Goal: Communication & Community: Answer question/provide support

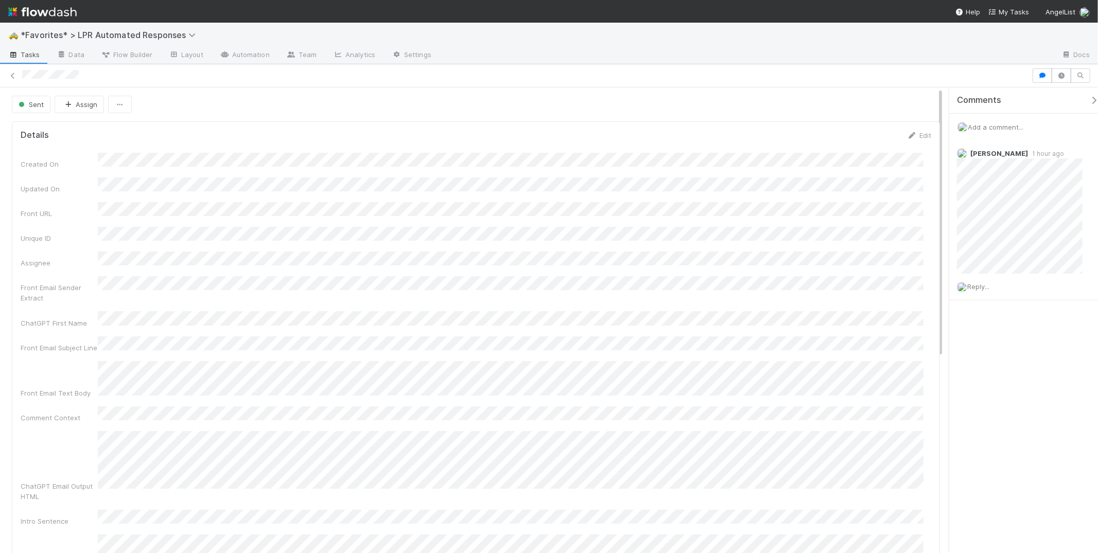
click at [939, 63] on div at bounding box center [747, 55] width 614 height 16
click at [982, 280] on div "Reply..." at bounding box center [1024, 287] width 150 height 26
click at [989, 284] on span "Reply..." at bounding box center [978, 287] width 22 height 8
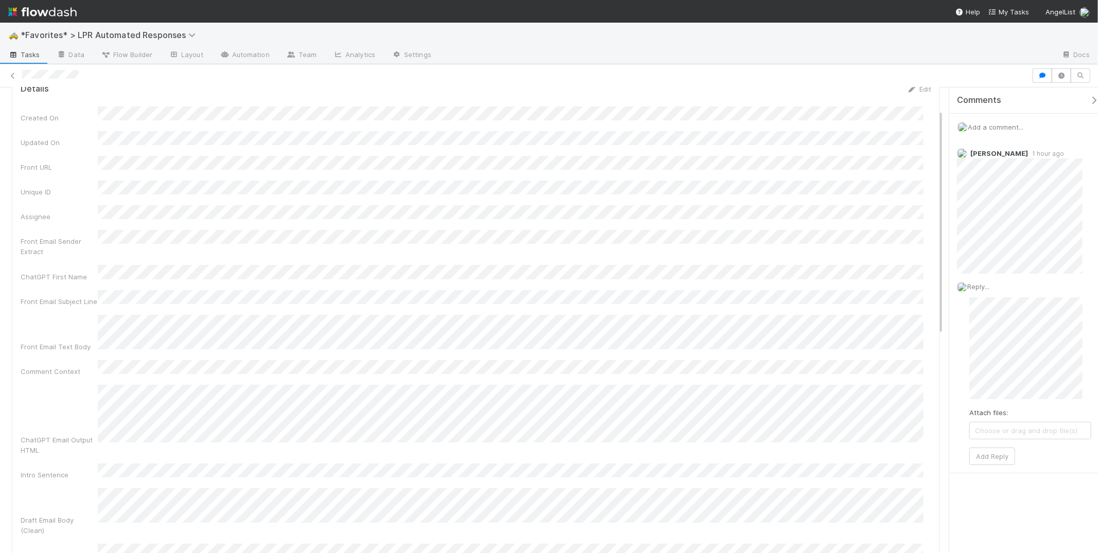
click at [725, 38] on div "🚕 *Favorites* > LPR Automated Responses" at bounding box center [549, 35] width 1098 height 25
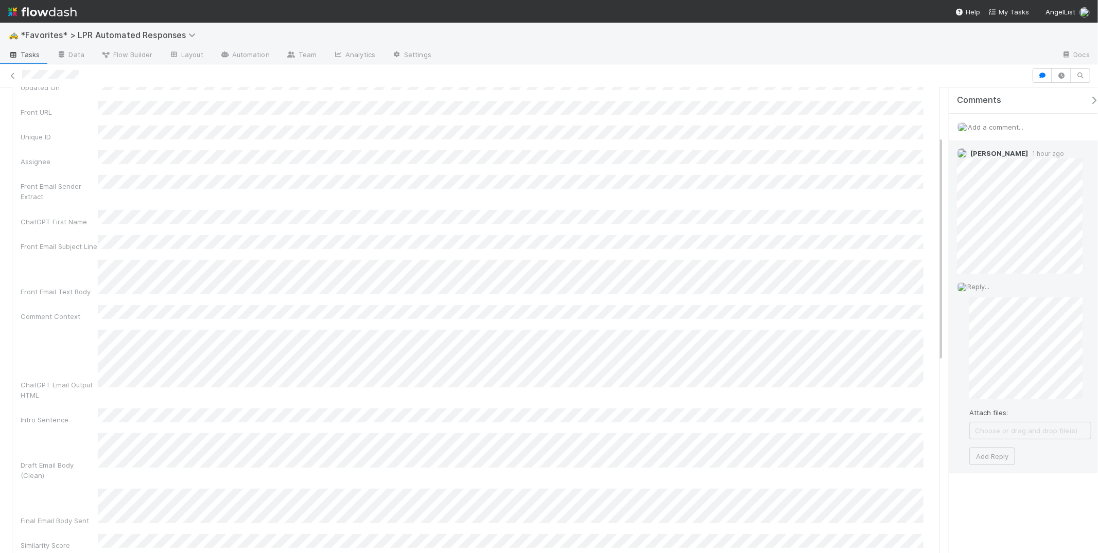
click at [1032, 279] on div "Reply... Attach files: Choose or drag and drop file(s) Add Reply" at bounding box center [1024, 373] width 150 height 199
click at [949, 165] on div "Micah Sucherman 1 hour ago" at bounding box center [1024, 207] width 150 height 133
click at [952, 165] on div "Micah Sucherman 1 hour ago" at bounding box center [1024, 207] width 150 height 133
click at [1041, 243] on div "Micah Sucherman 1 hour ago" at bounding box center [1024, 207] width 150 height 133
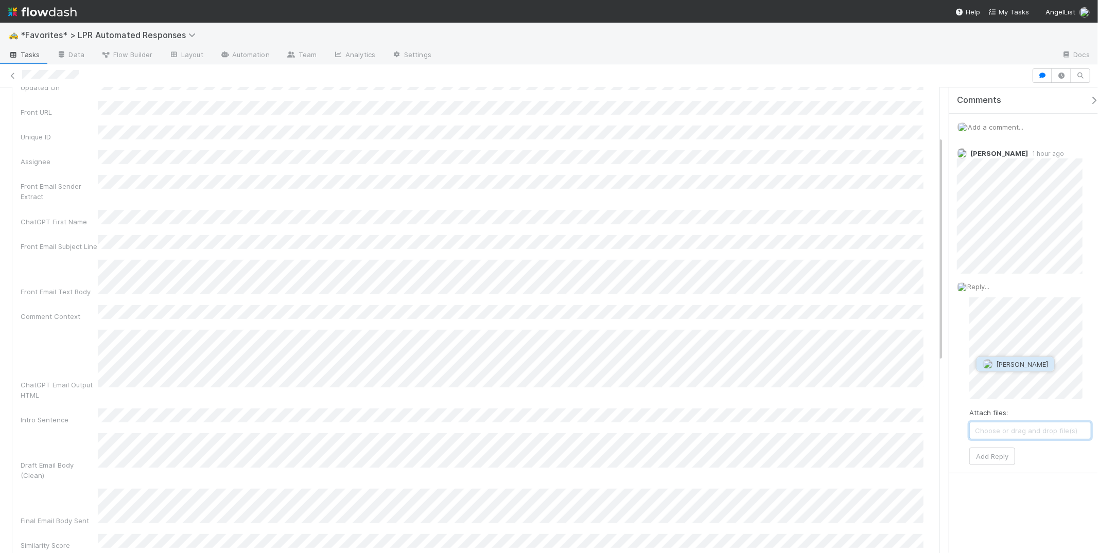
click at [1044, 357] on button "Micah Sucherman" at bounding box center [1015, 364] width 78 height 14
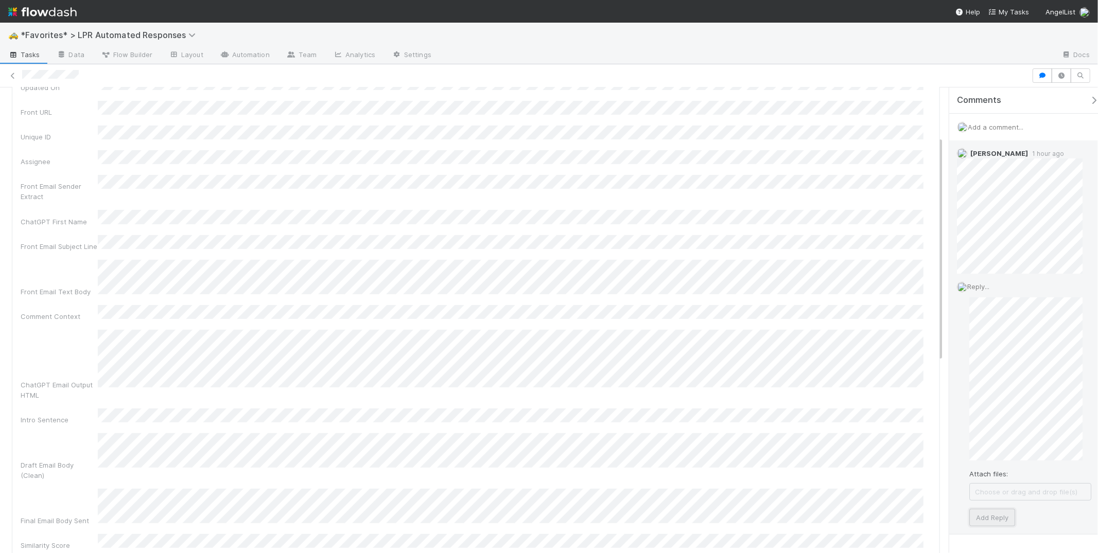
click at [999, 519] on button "Add Reply" at bounding box center [992, 518] width 46 height 18
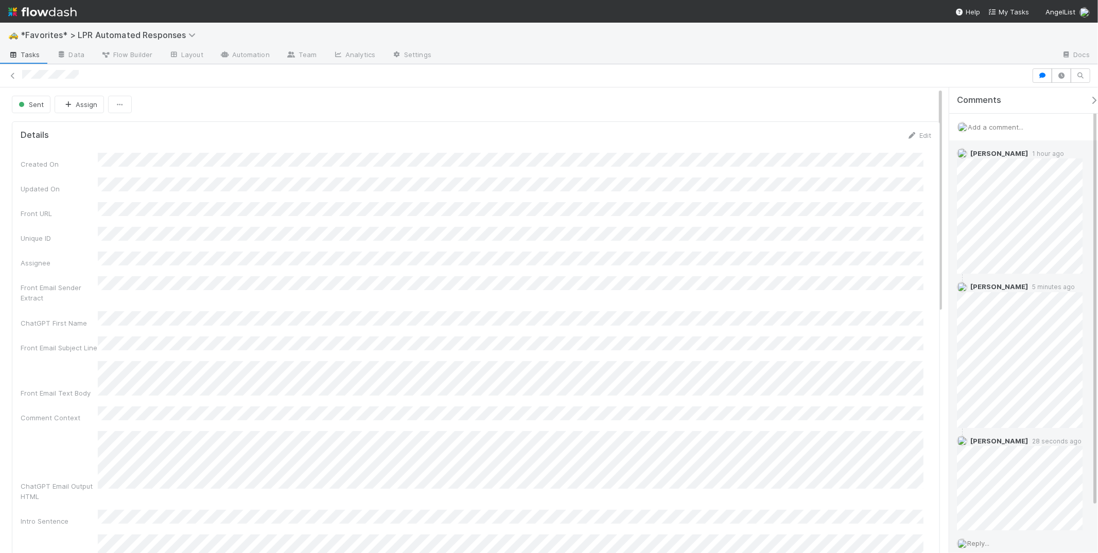
scroll to position [22, 0]
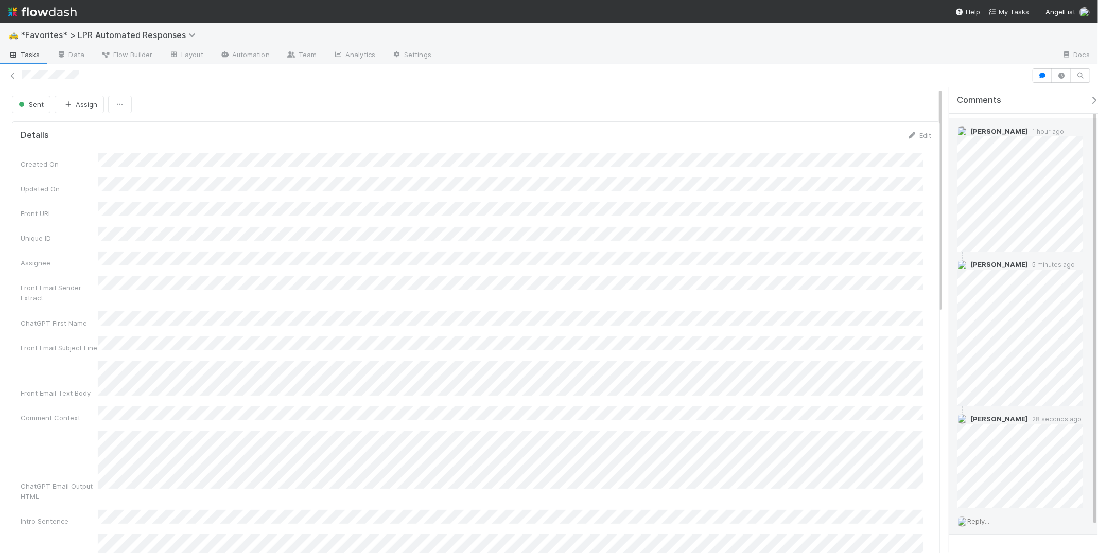
click at [983, 519] on span "Reply..." at bounding box center [978, 521] width 22 height 8
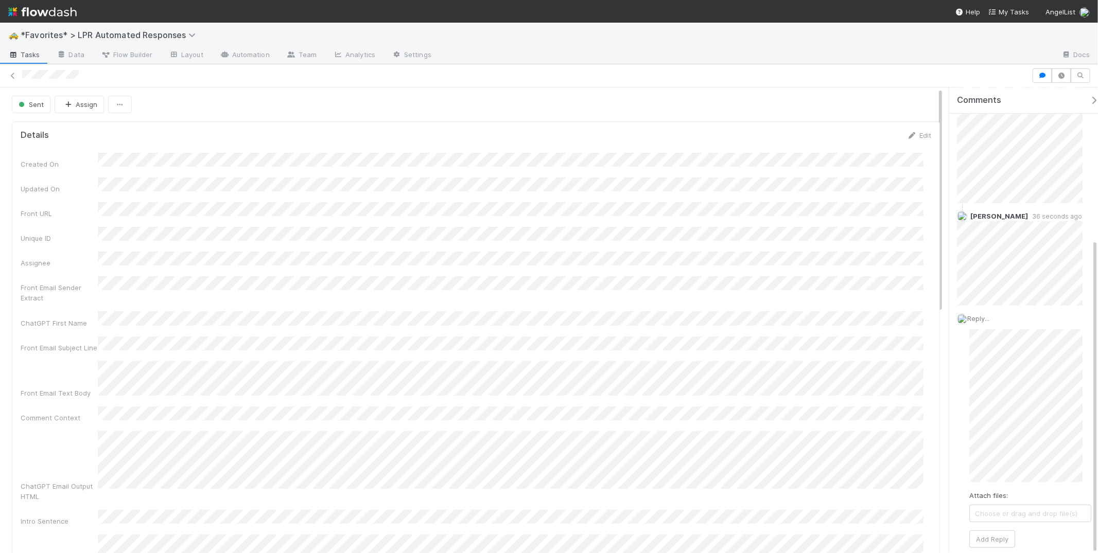
scroll to position [276, 0]
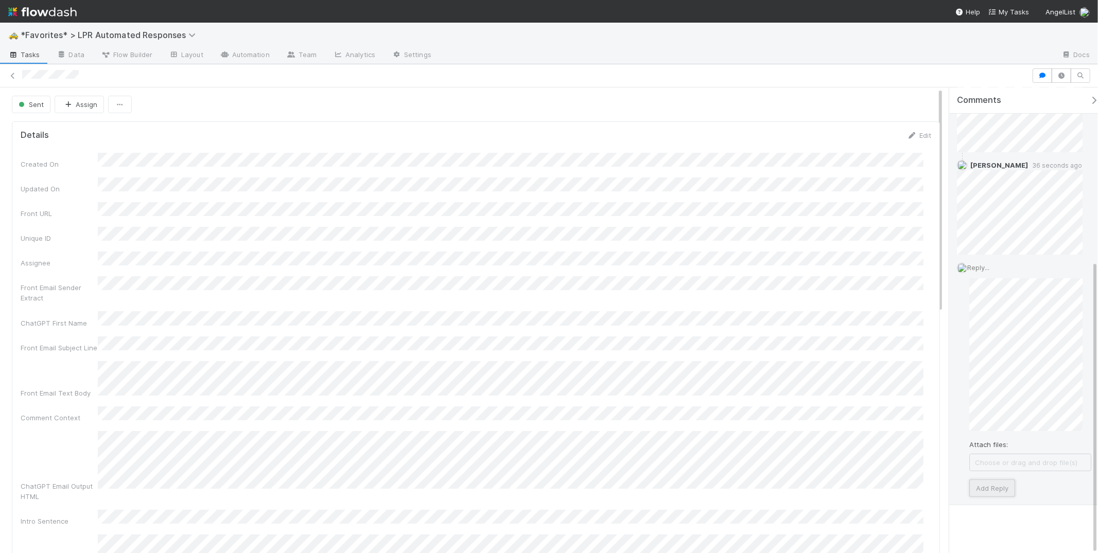
click at [1003, 480] on button "Add Reply" at bounding box center [992, 489] width 46 height 18
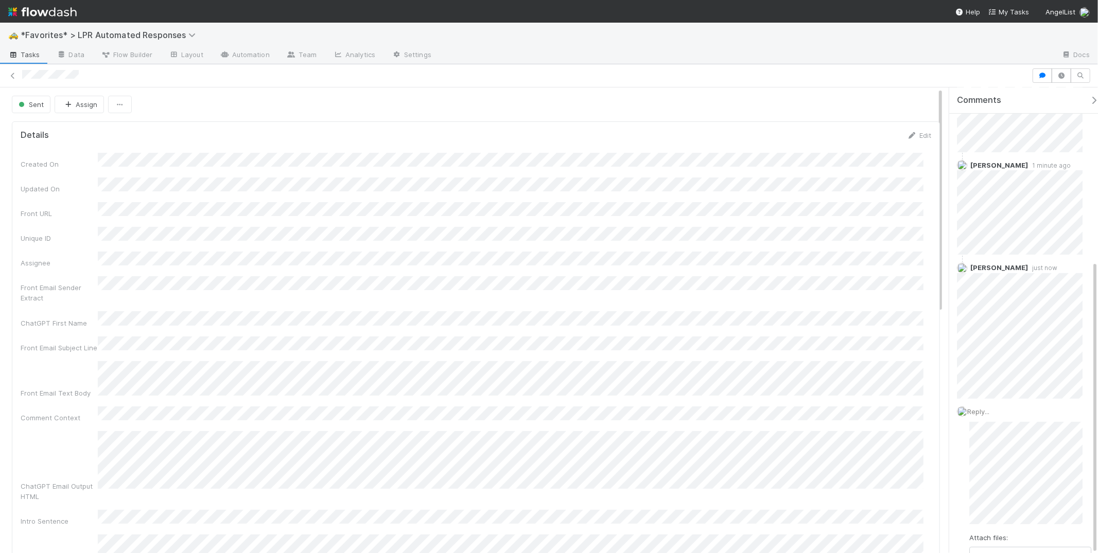
scroll to position [196, 0]
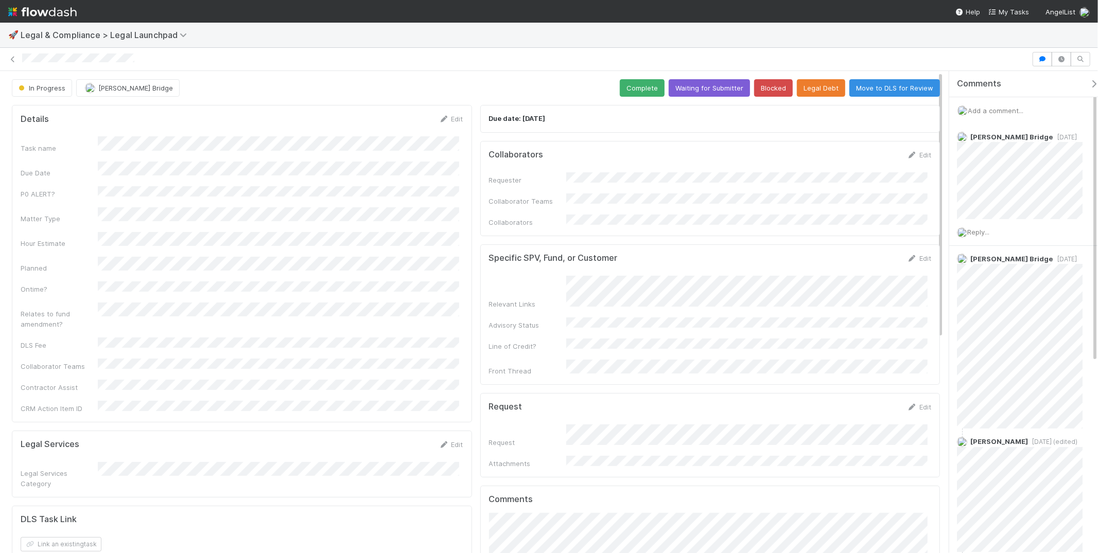
click at [412, 27] on div "🚀 Legal & Compliance > Legal Launchpad" at bounding box center [549, 35] width 1098 height 25
